Goal: Information Seeking & Learning: Learn about a topic

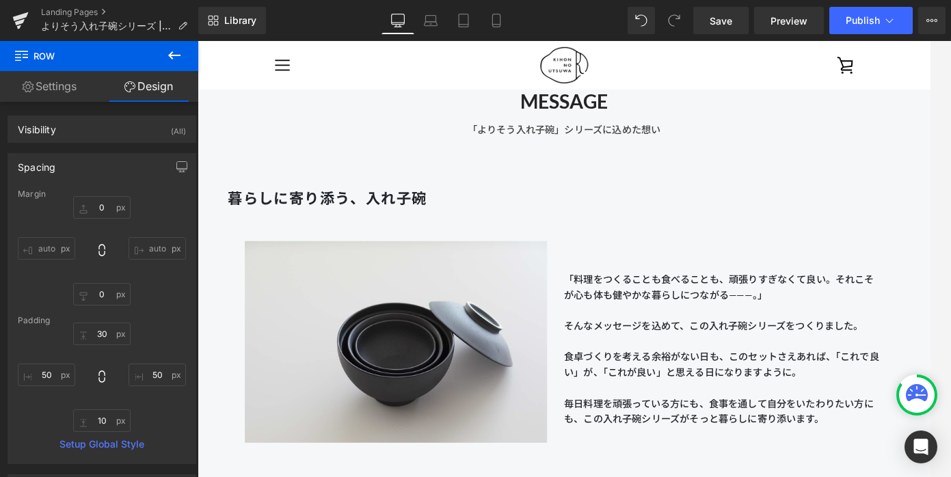
scroll to position [726, 0]
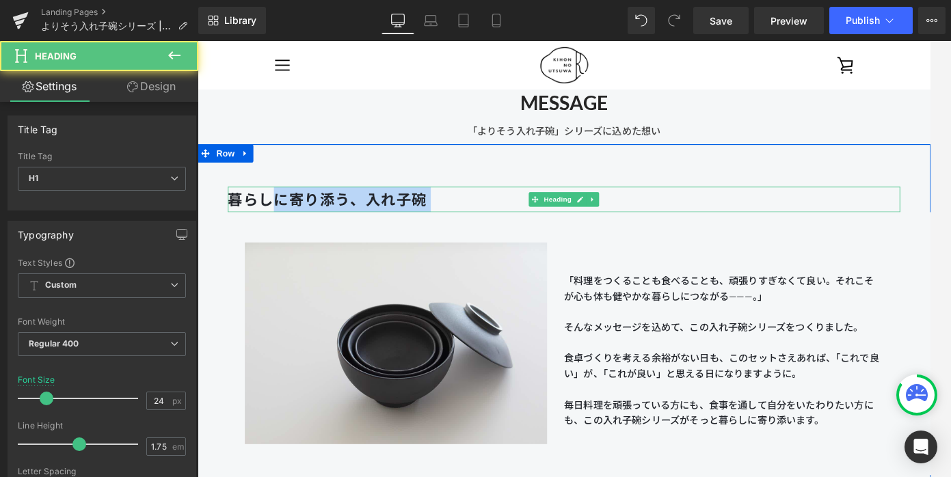
drag, startPoint x: 482, startPoint y: 208, endPoint x: 290, endPoint y: 210, distance: 191.4
click at [290, 210] on h1 "暮らしに寄り添う、入れ子碗" at bounding box center [611, 220] width 758 height 29
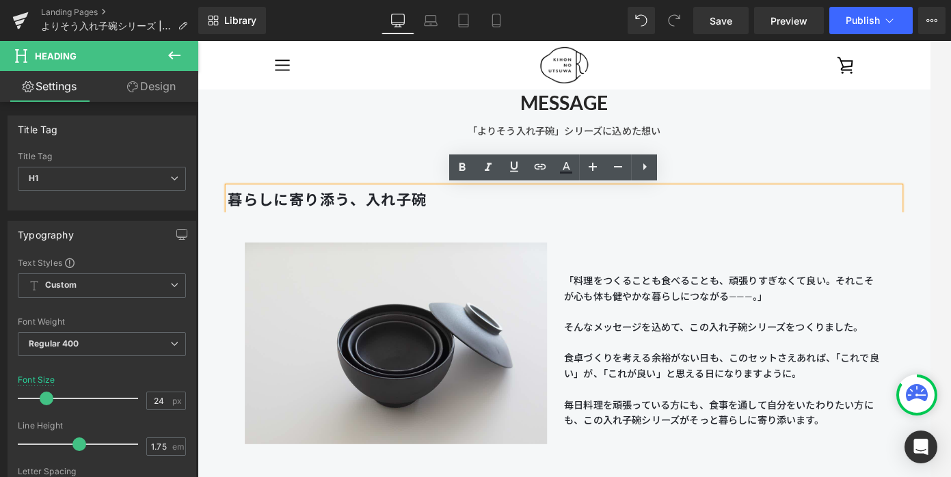
click at [481, 219] on h1 "暮らしに寄り添う、入れ子碗" at bounding box center [611, 220] width 758 height 29
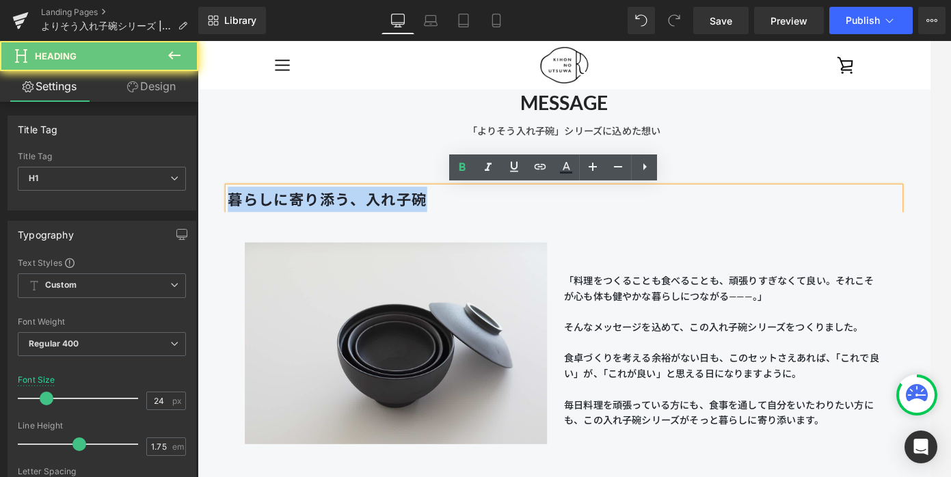
drag, startPoint x: 489, startPoint y: 219, endPoint x: 204, endPoint y: 220, distance: 285.6
click at [204, 220] on div "暮らしに寄り添う、入れ子碗 Heading Image 「料理をつくることも食べることも、頑張りすぎなくて良い。それこそが心も体も健やかな暮らしにつながる——…" at bounding box center [610, 347] width 827 height 379
copy b "暮らしに寄り添う、入れ子碗"
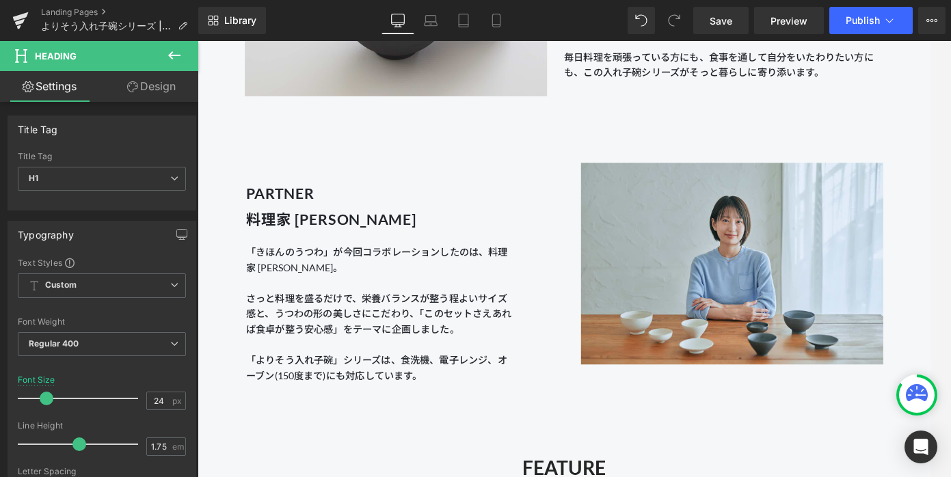
scroll to position [1123, 0]
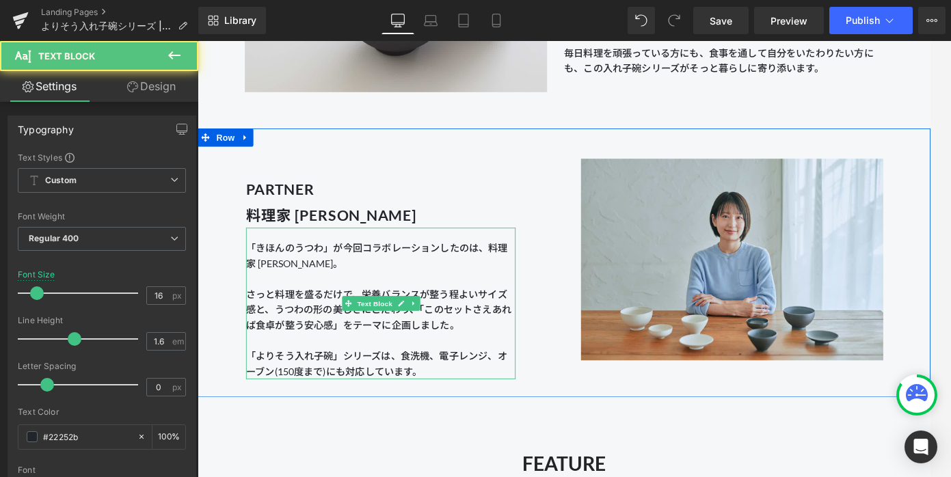
click at [515, 361] on p "「きほんのうつわ」が今回コラボレーションしたのは、料理家 [PERSON_NAME]。 さっと料理を盛るだけで、栄養バランスが整う程よいサイズ感と、うつわの形…" at bounding box center [404, 344] width 304 height 157
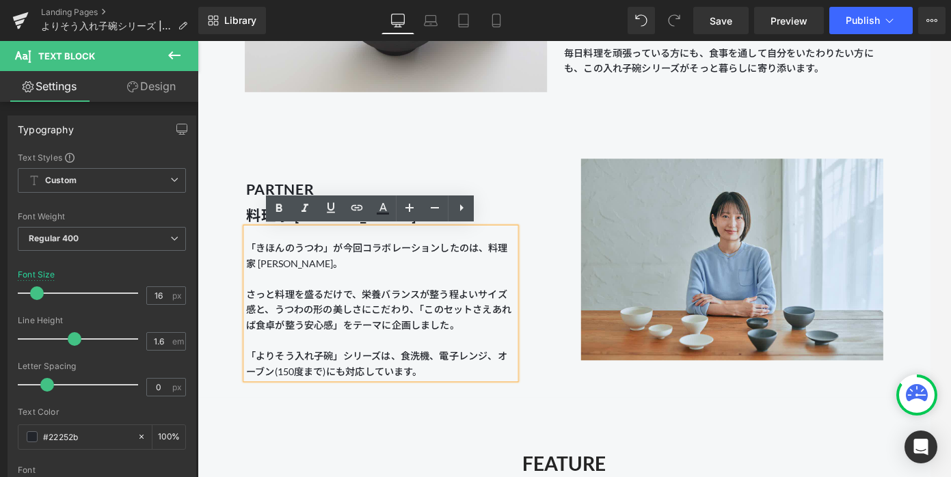
drag, startPoint x: 469, startPoint y: 414, endPoint x: 251, endPoint y: 264, distance: 264.2
click at [252, 264] on div "「きほんのうつわ」が今回コラボレーションしたのは、料理家 [PERSON_NAME]。 さっと料理を盛るだけで、栄養バランスが整う程よいサイズ感と、うつわの形…" at bounding box center [404, 337] width 304 height 171
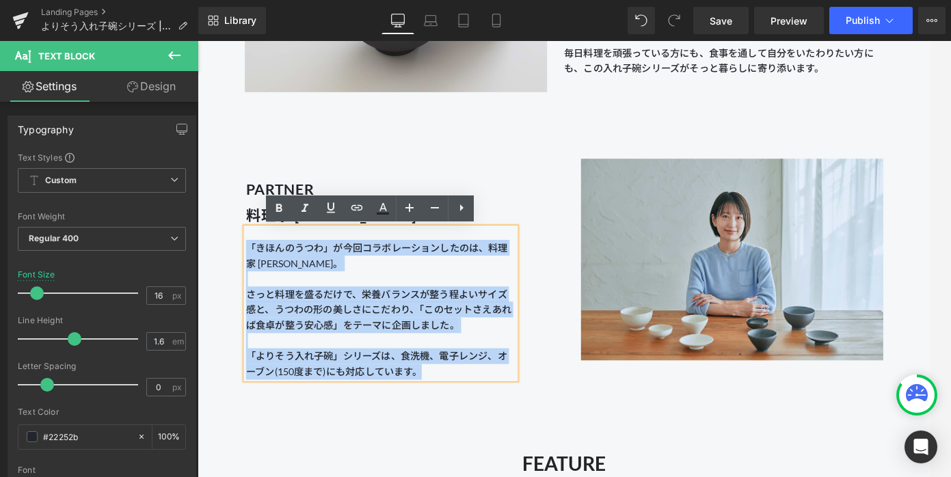
drag, startPoint x: 257, startPoint y: 269, endPoint x: 494, endPoint y: 413, distance: 277.5
click at [494, 413] on p "「きほんのうつわ」が今回コラボレーションしたのは、料理家 [PERSON_NAME]。 さっと料理を盛るだけで、栄養バランスが整う程よいサイズ感と、うつわの形…" at bounding box center [404, 344] width 304 height 157
copy span "「きほんのうつわ」が今回コラボレーションしたのは、料理家 [PERSON_NAME]。 さっと料理を盛るだけで、栄養バランスが整う程よいサイズ感と、うつわの形…"
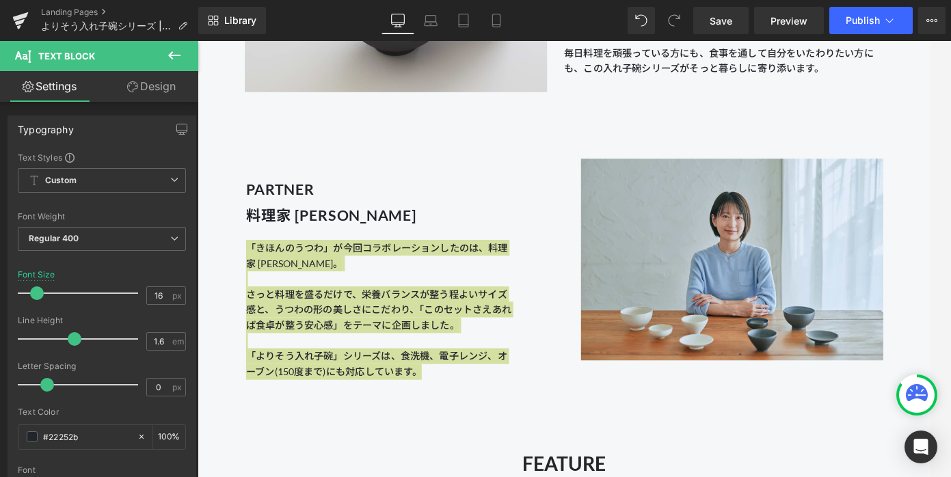
click at [446, 421] on div "Rendering Content" at bounding box center [475, 422] width 84 height 15
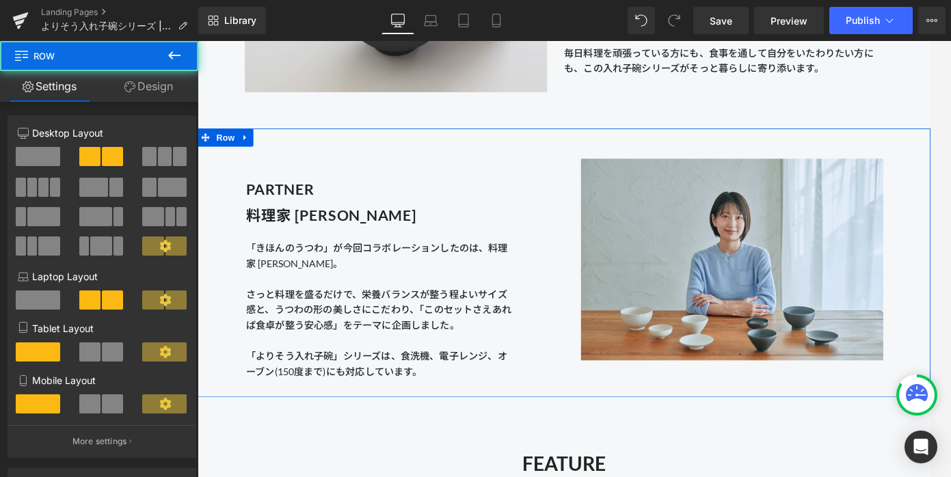
click at [566, 288] on div "PARTNER 料理家 [PERSON_NAME] Heading 「きほんのうつわ」が今回コラボレーションしたのは、料理家 [PERSON_NAME]。 さ…" at bounding box center [421, 292] width 379 height 262
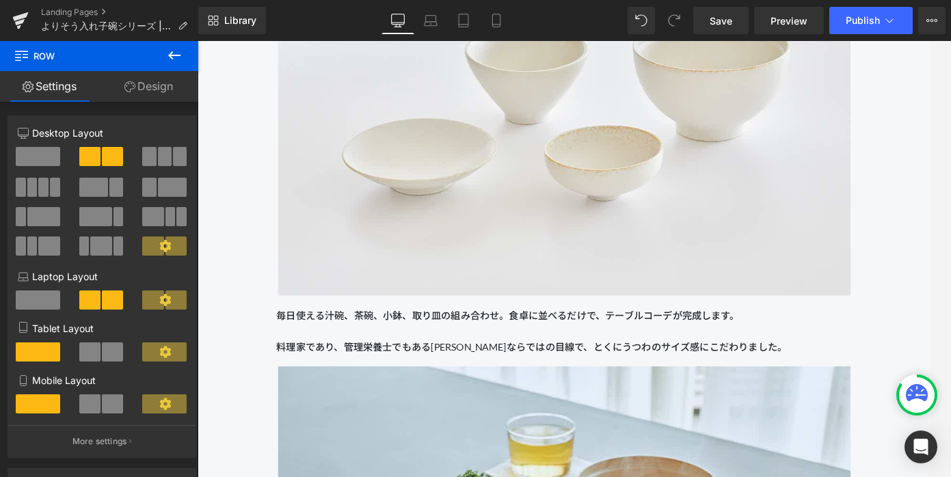
scroll to position [2041, 0]
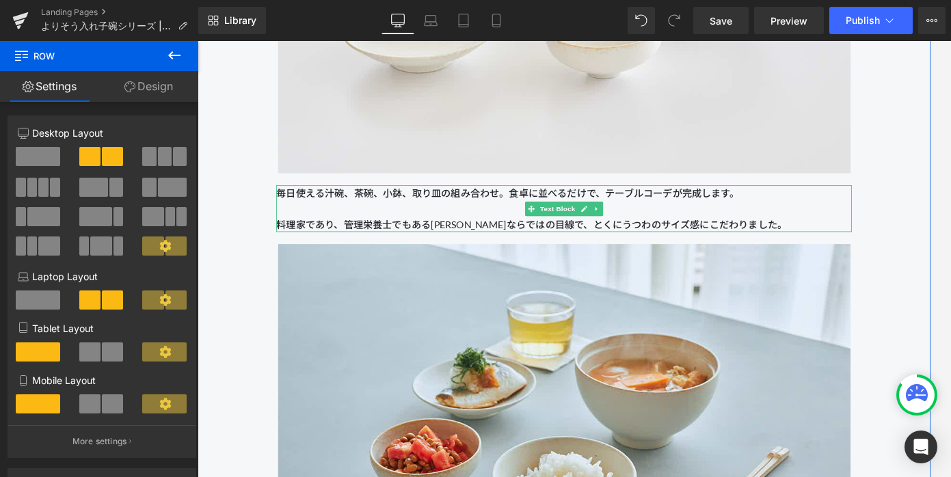
click at [525, 217] on span "毎日使える汁碗、茶碗、小鉢、取り皿の組み合わせ。食卓に並べるだけで、テーブルコーデが完成します。 料理家であり、管理栄養士でもある[PERSON_NAME]な…" at bounding box center [574, 230] width 576 height 48
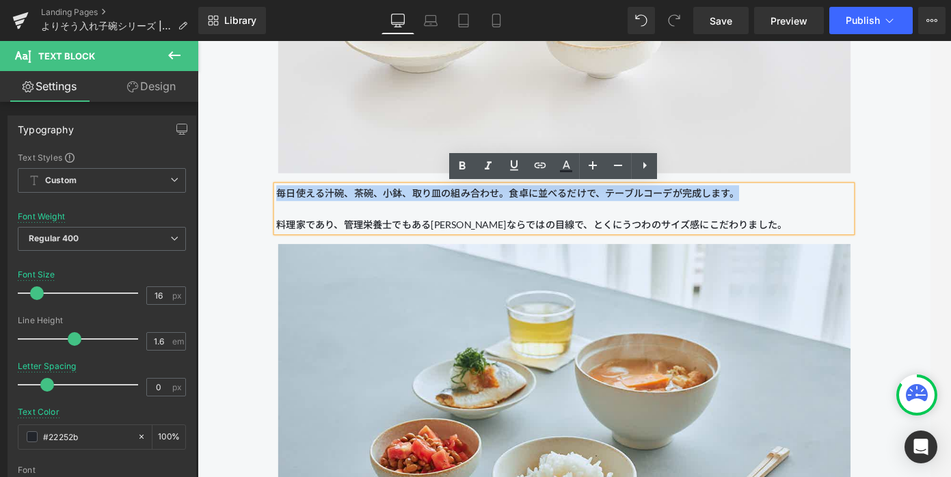
drag, startPoint x: 819, startPoint y: 213, endPoint x: 289, endPoint y: 205, distance: 530.3
click at [289, 205] on p "毎日使える汁碗、茶碗、小鉢、取り皿の組み合わせ。食卓に並べるだけで、テーブルコーデが完成します。 料理家であり、管理栄養士でもある[PERSON_NAME]な…" at bounding box center [610, 230] width 649 height 53
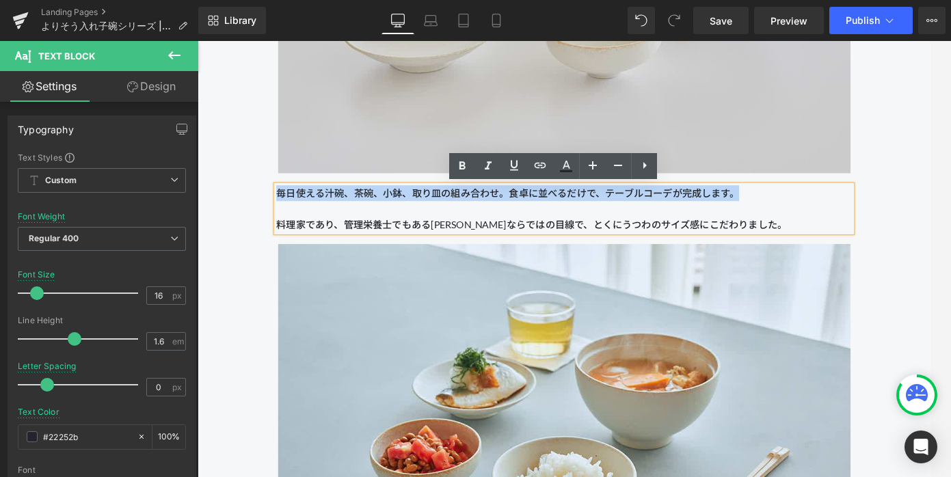
copy span "毎日使える汁碗、茶碗、小鉢、取り皿の組み合わせ。食卓に並べるだけで、テーブルコーデが完成します。"
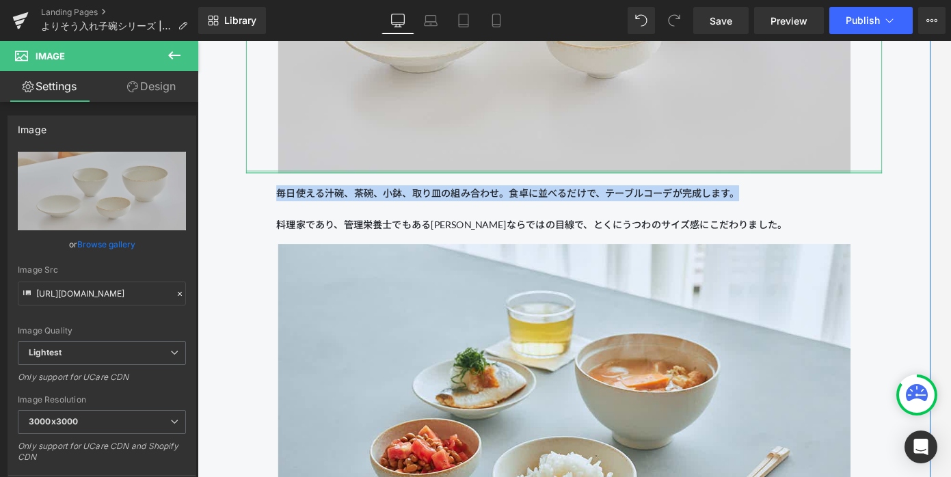
click at [436, 188] on div at bounding box center [610, 188] width 717 height 3
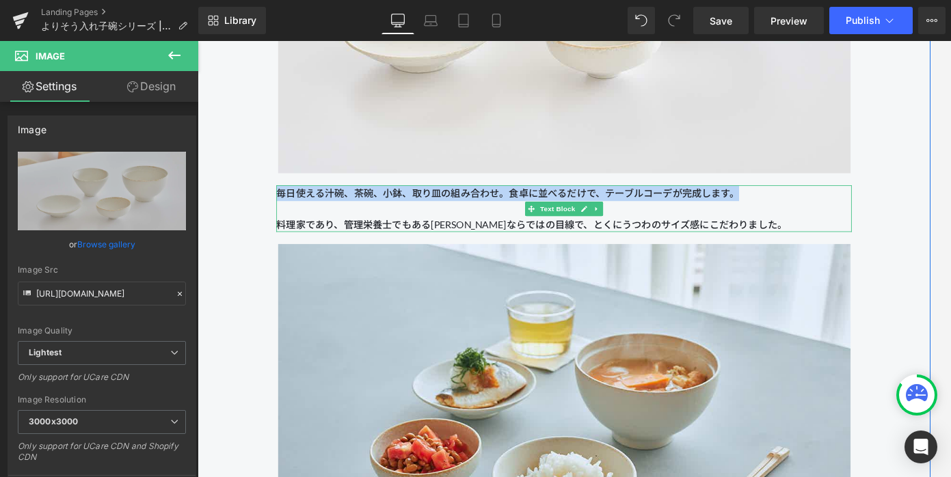
click at [430, 216] on span "毎日使える汁碗、茶碗、小鉢、取り皿の組み合わせ。食卓に並べるだけで、テーブルコーデが完成します。 料理家であり、管理栄養士でもある[PERSON_NAME]な…" at bounding box center [574, 230] width 576 height 48
